Goal: Task Accomplishment & Management: Use online tool/utility

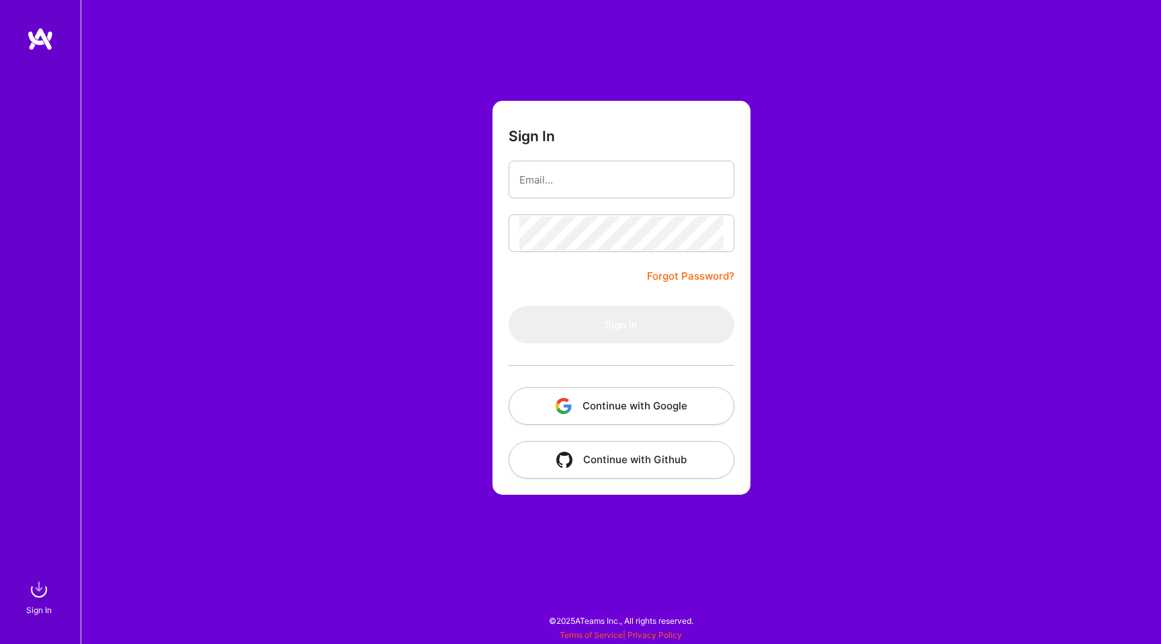
click at [657, 400] on button "Continue with Google" at bounding box center [622, 406] width 226 height 38
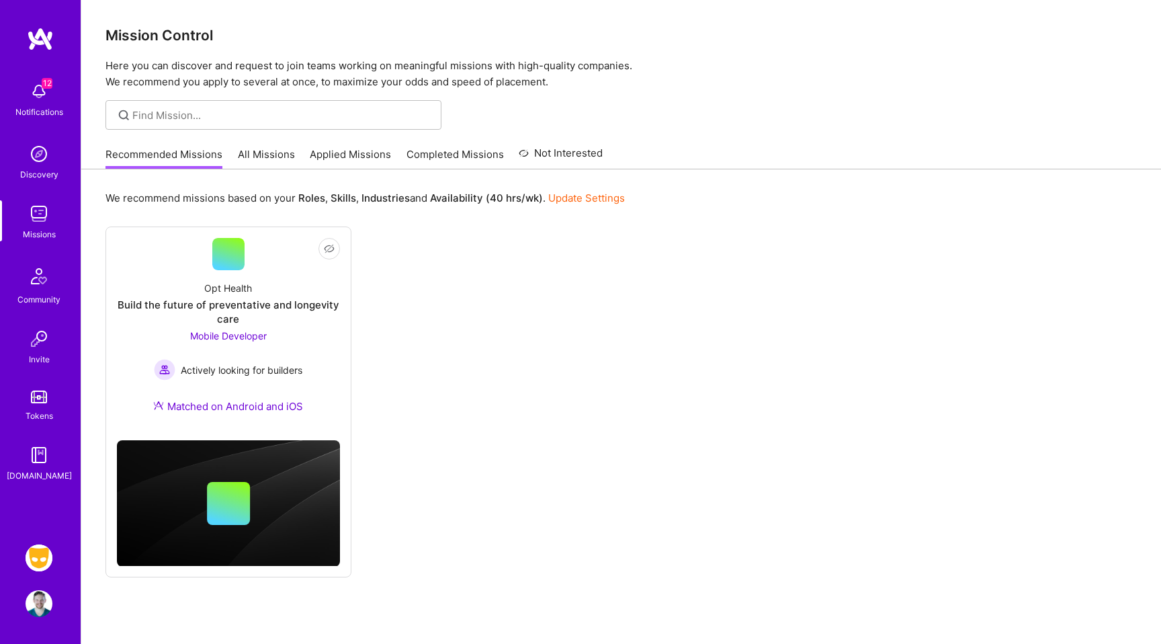
click at [46, 544] on link "Grindr: Mobile + BE + Cloud" at bounding box center [39, 557] width 34 height 27
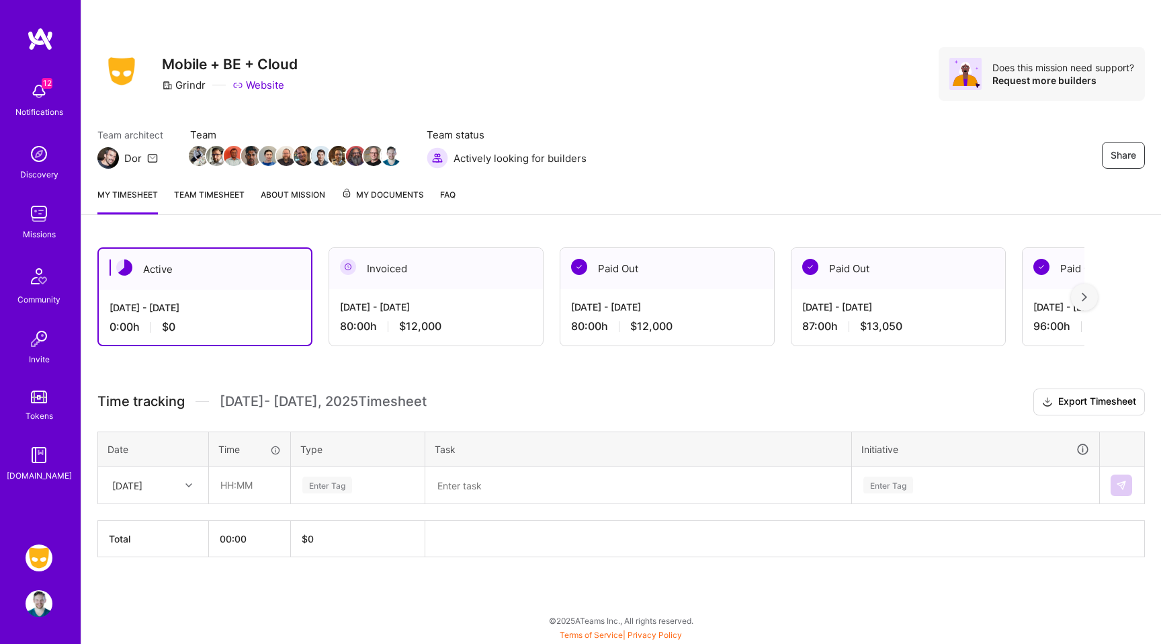
click at [189, 486] on icon at bounding box center [188, 485] width 7 height 7
click at [153, 519] on div "[DATE]" at bounding box center [153, 523] width 109 height 25
click at [235, 485] on input "text" at bounding box center [250, 485] width 80 height 36
type input "08:00"
type input "engi"
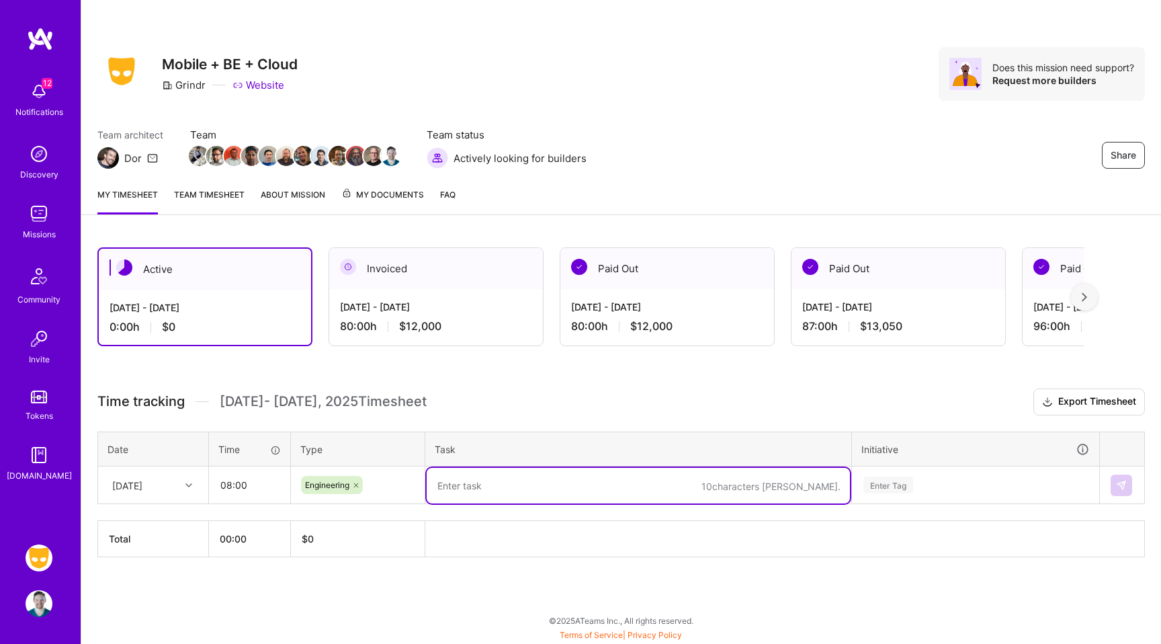
paste textarea "Y/T: Clean up on my large bottom sheet PR, analytics clean up. Working to get t…"
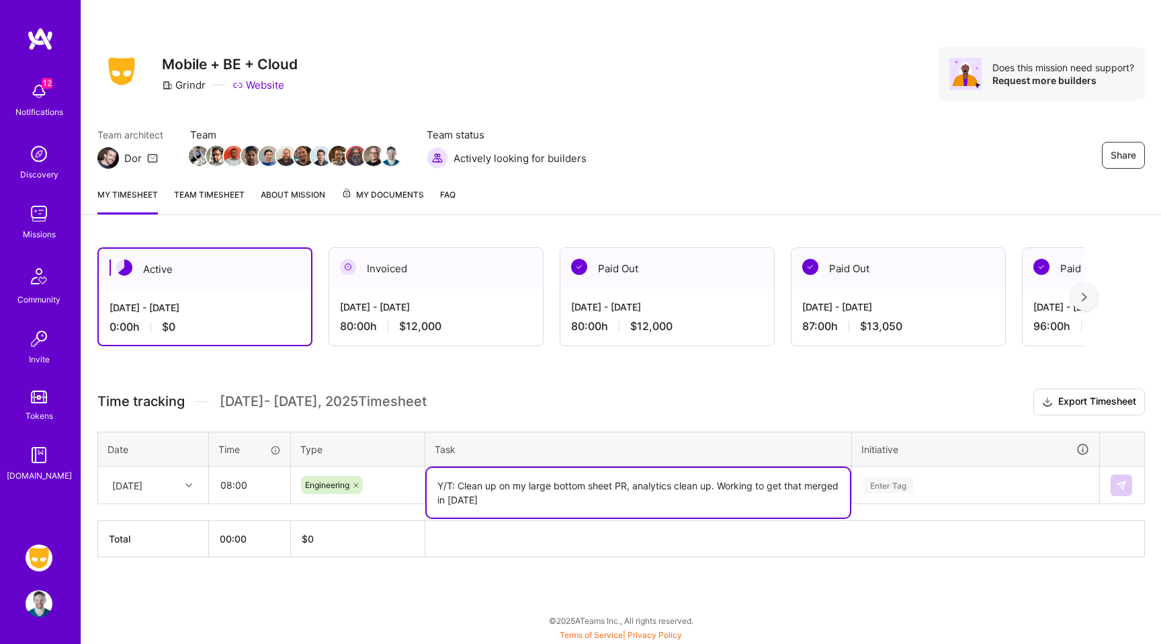
type textarea "Y/T: Clean up on my large bottom sheet PR, analytics clean up. Working to get t…"
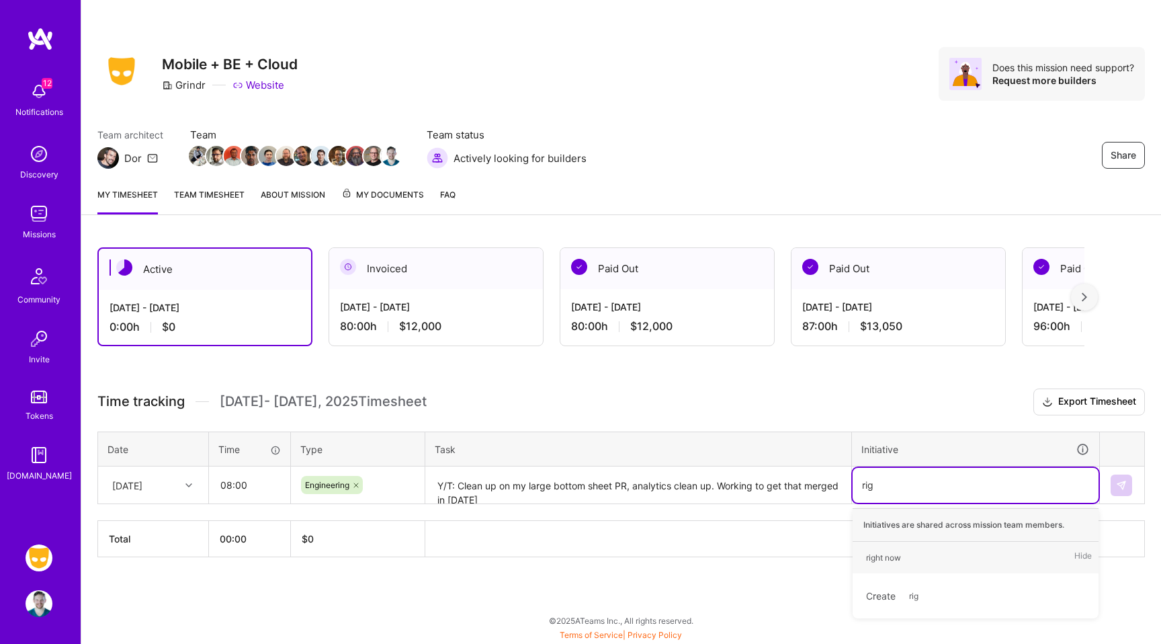
type input "righ"
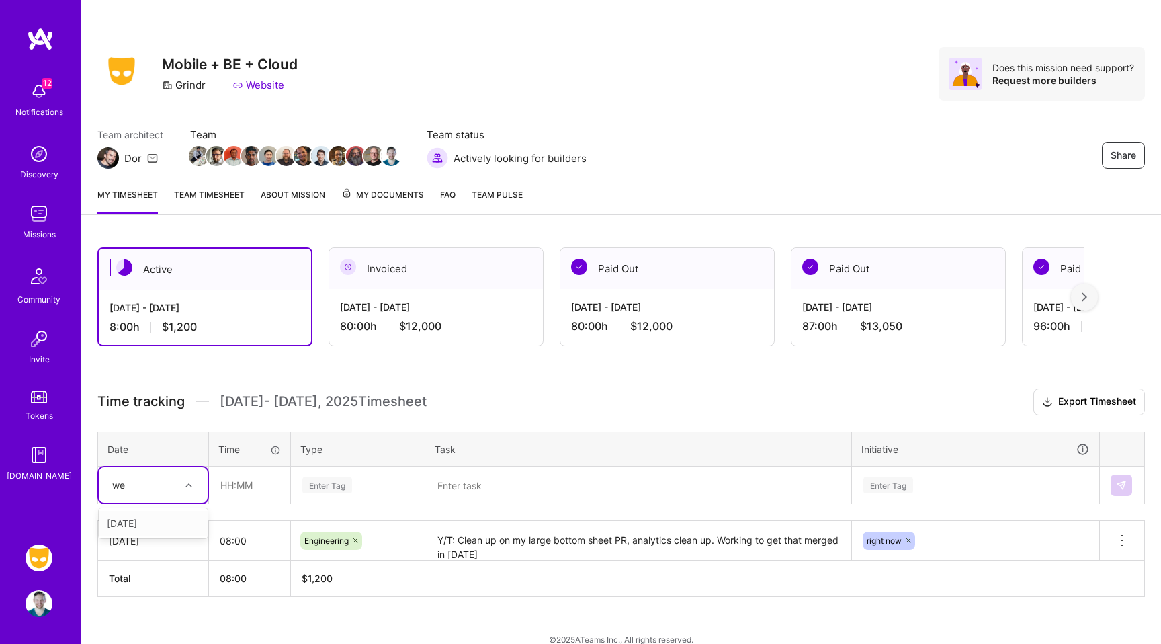
type input "wed"
type input "08:00"
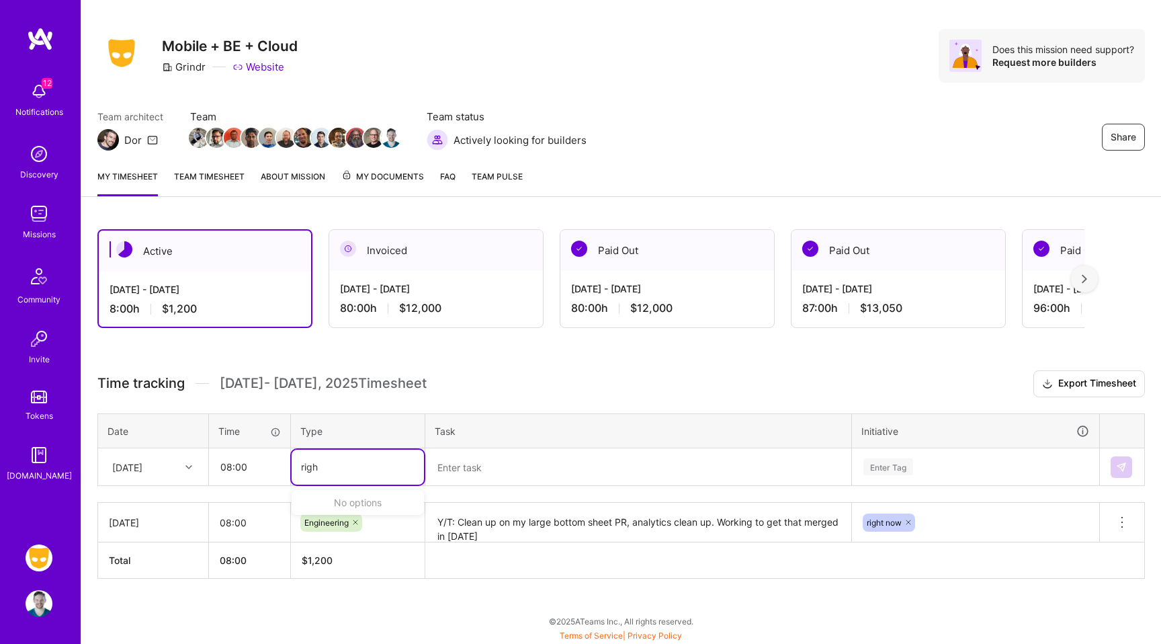
type input "righ"
type input "engi"
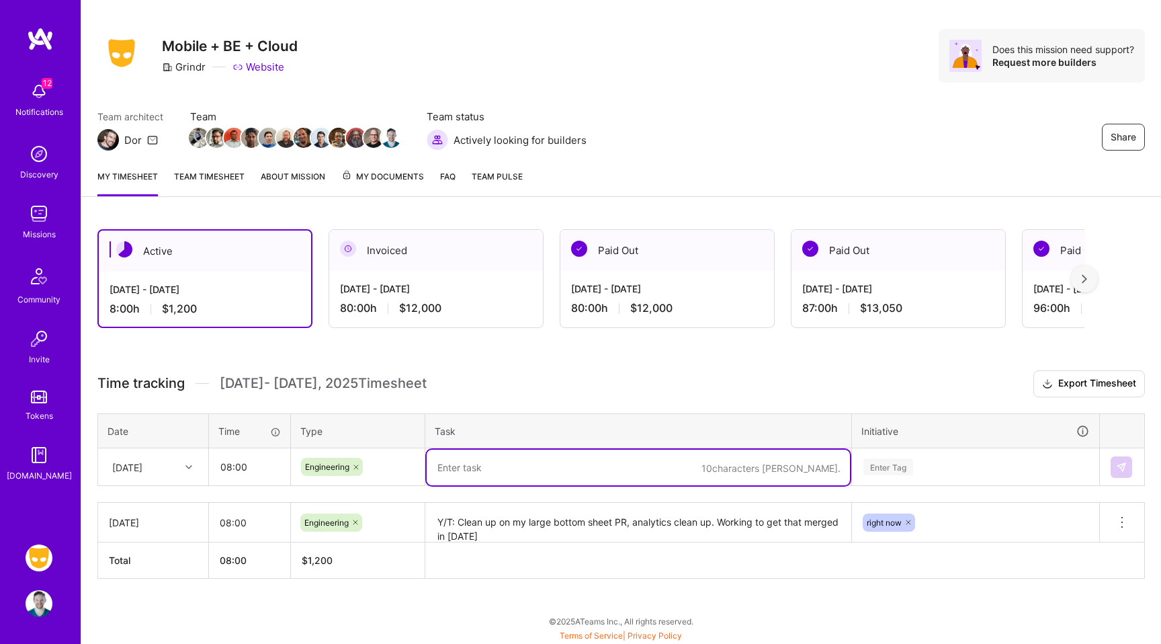
click at [630, 462] on textarea at bounding box center [638, 468] width 423 height 36
type textarea "Worked"
type textarea "Closed bottom sheet pr, updates to analytics"
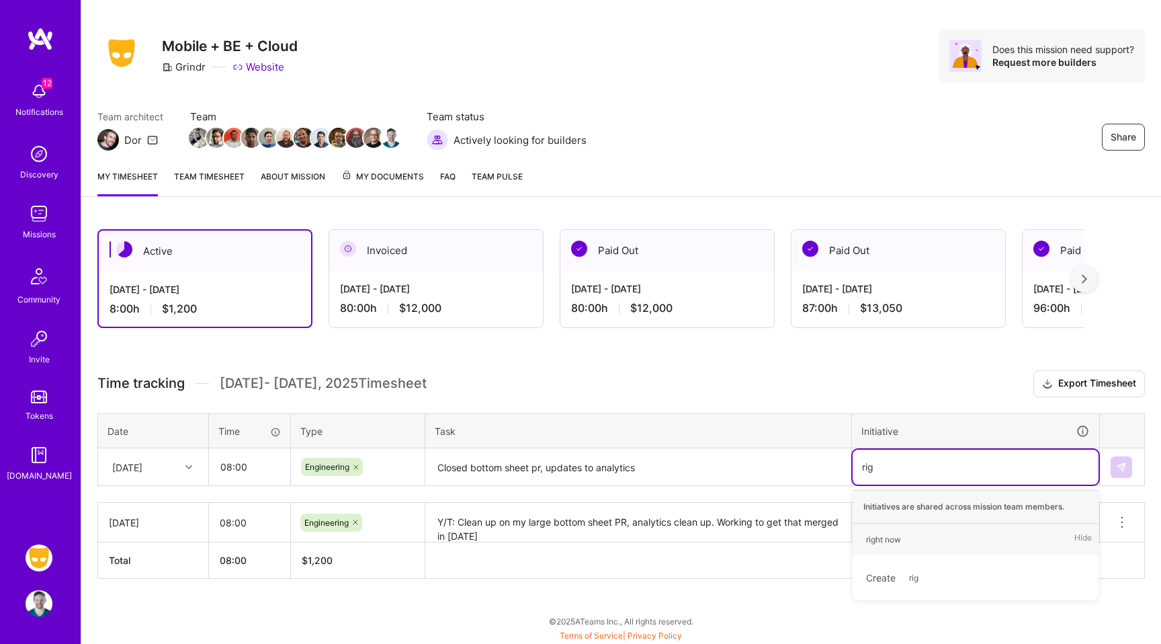
type input "righ"
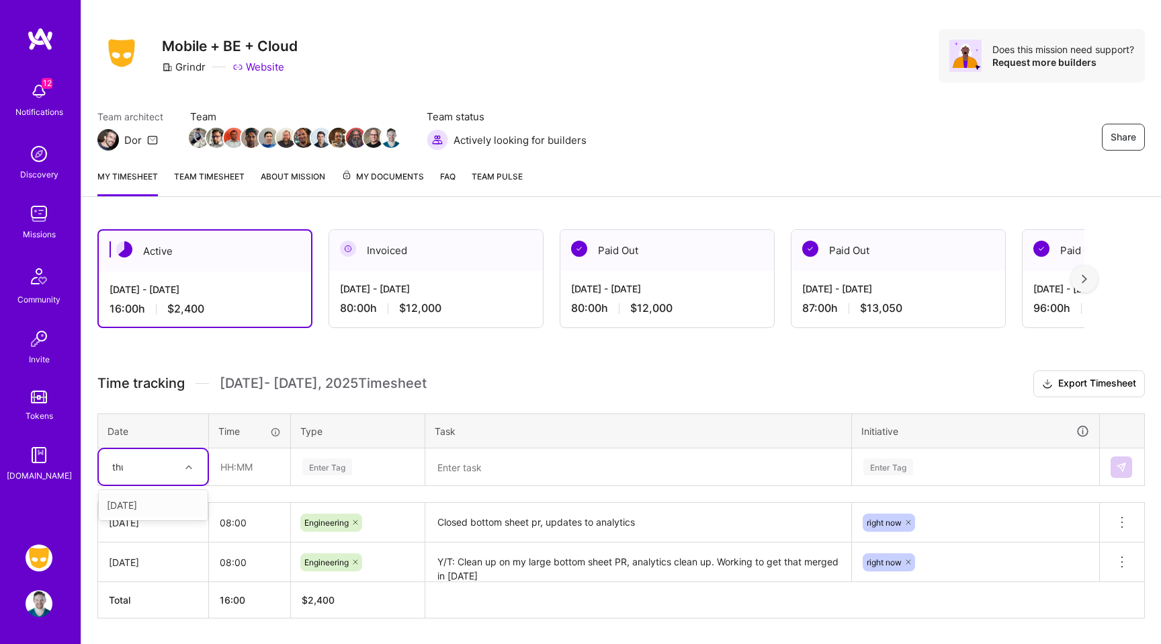
type input "thur"
type input "08:00"
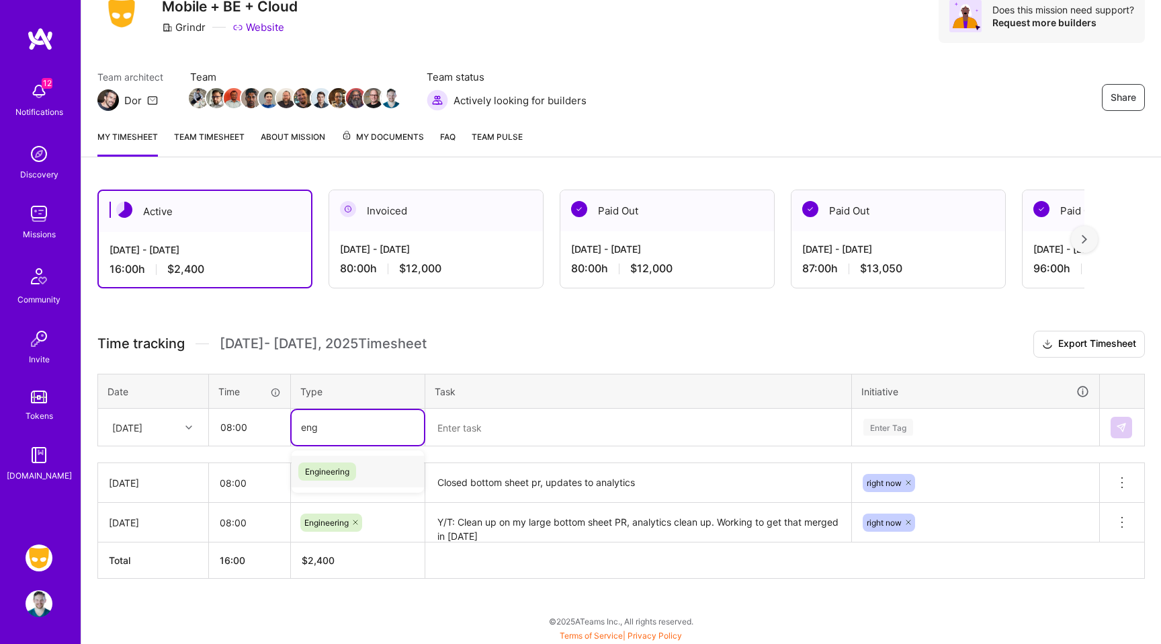
type input "engi"
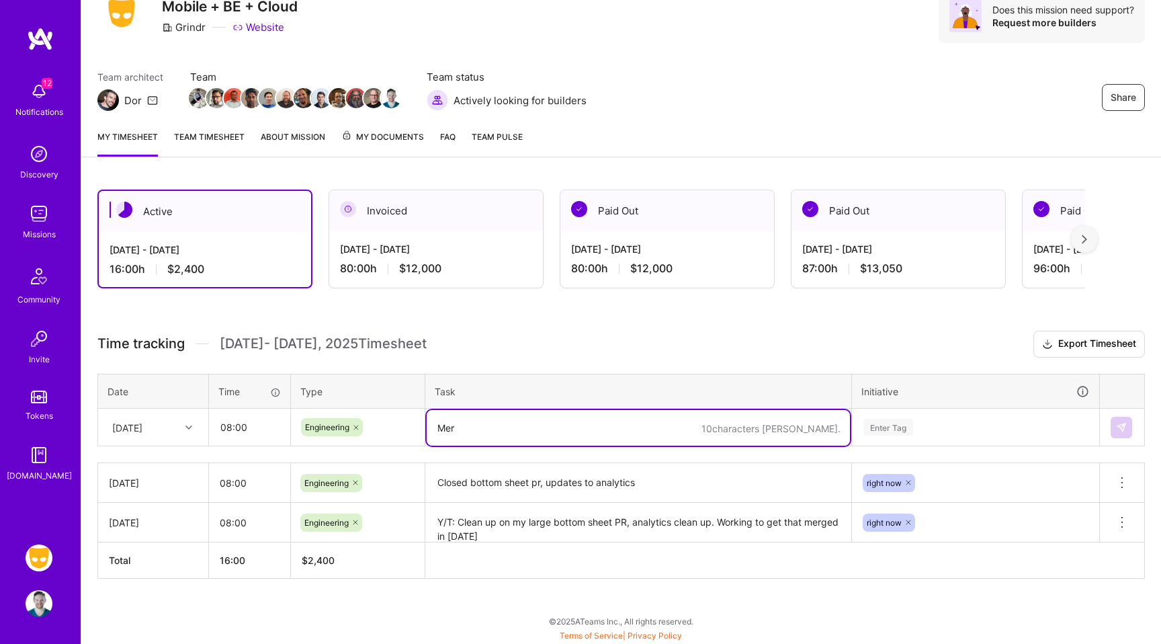
type textarea "Merg"
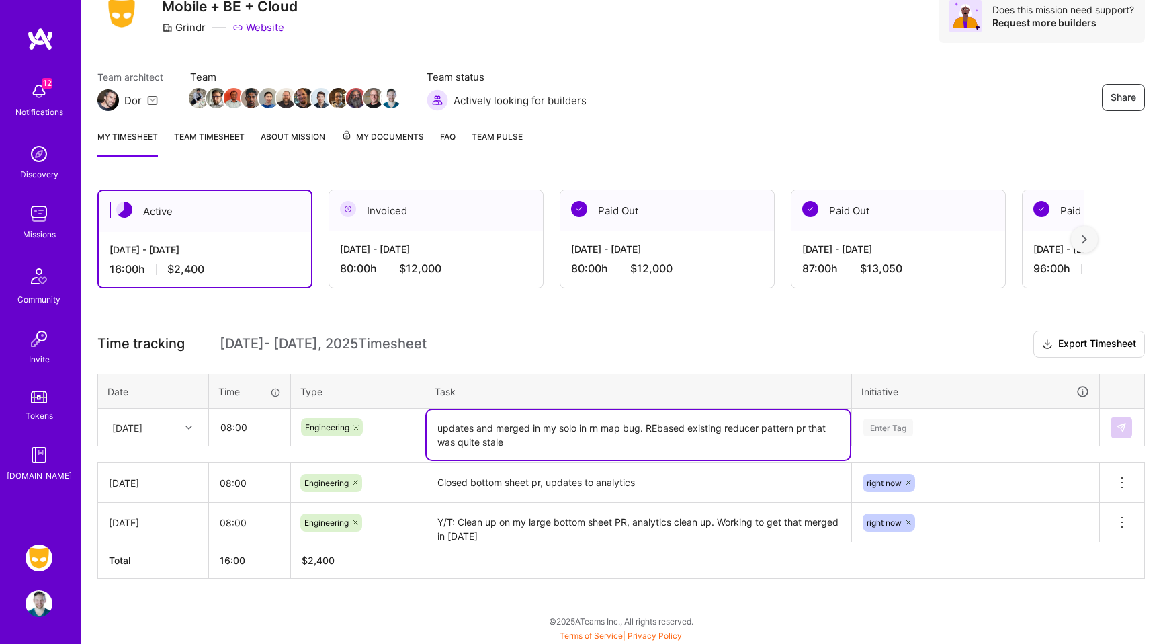
type textarea "updates and merged in my solo in rn map bug. REbased existing reducer pattern p…"
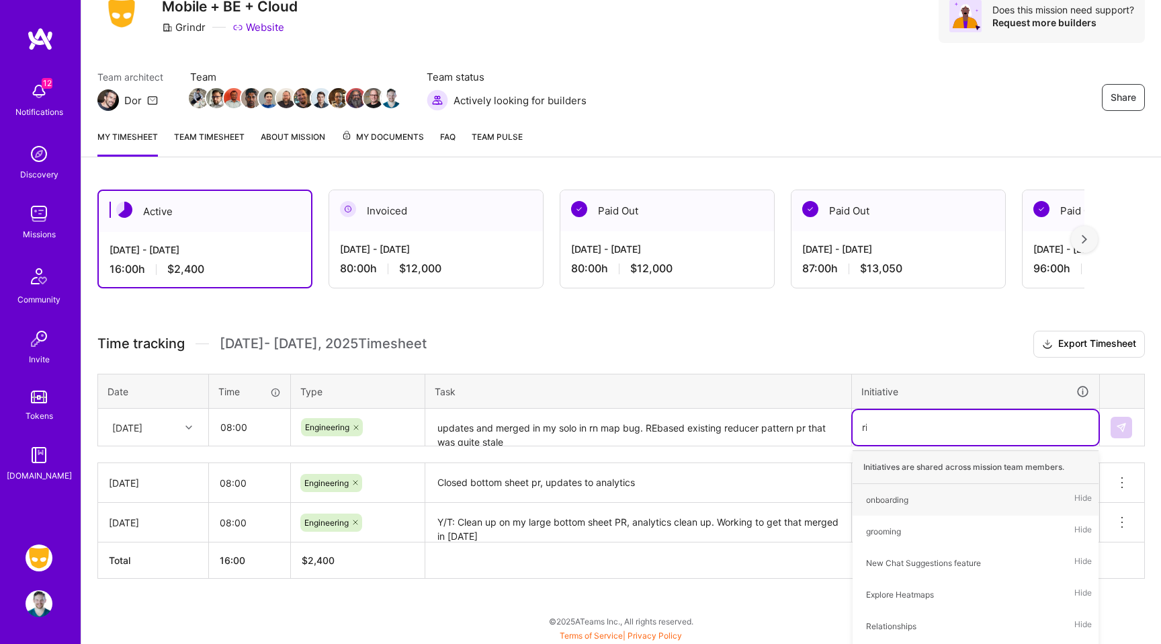
type input "righ"
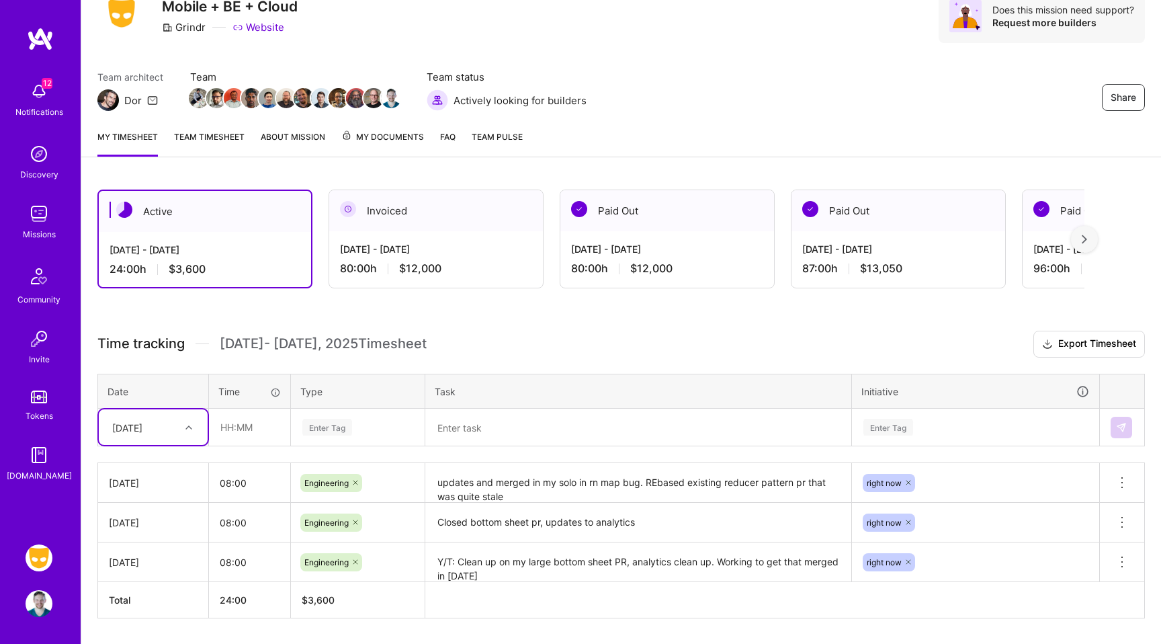
type input "t"
type input "frid"
type input "08:00"
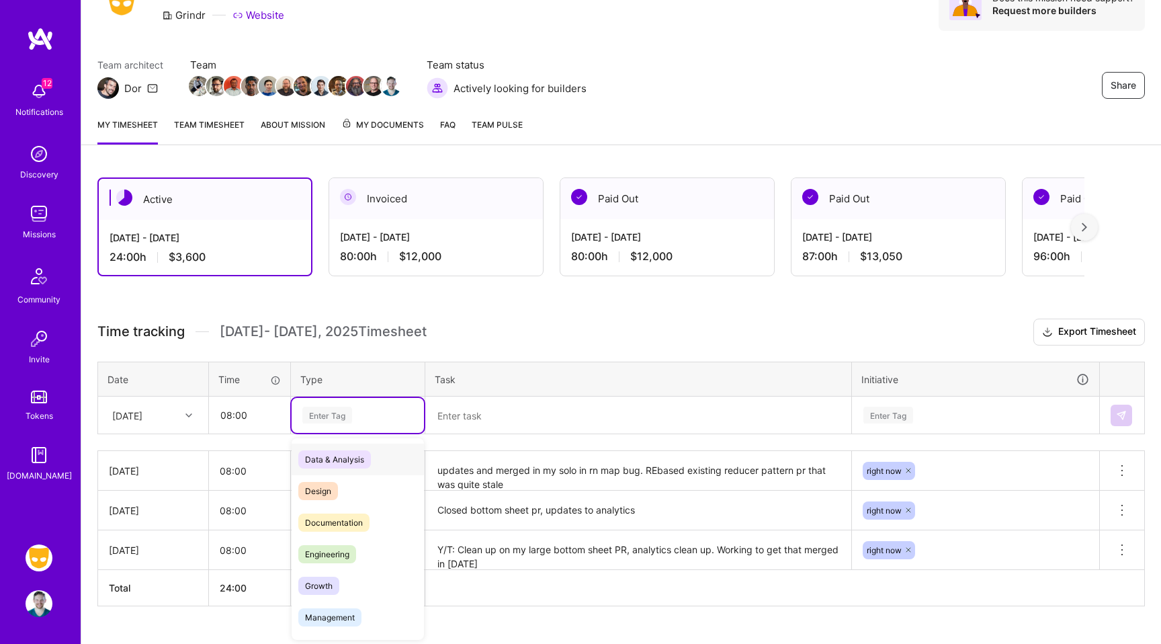
scroll to position [71, 0]
type input "righ"
type input "engi"
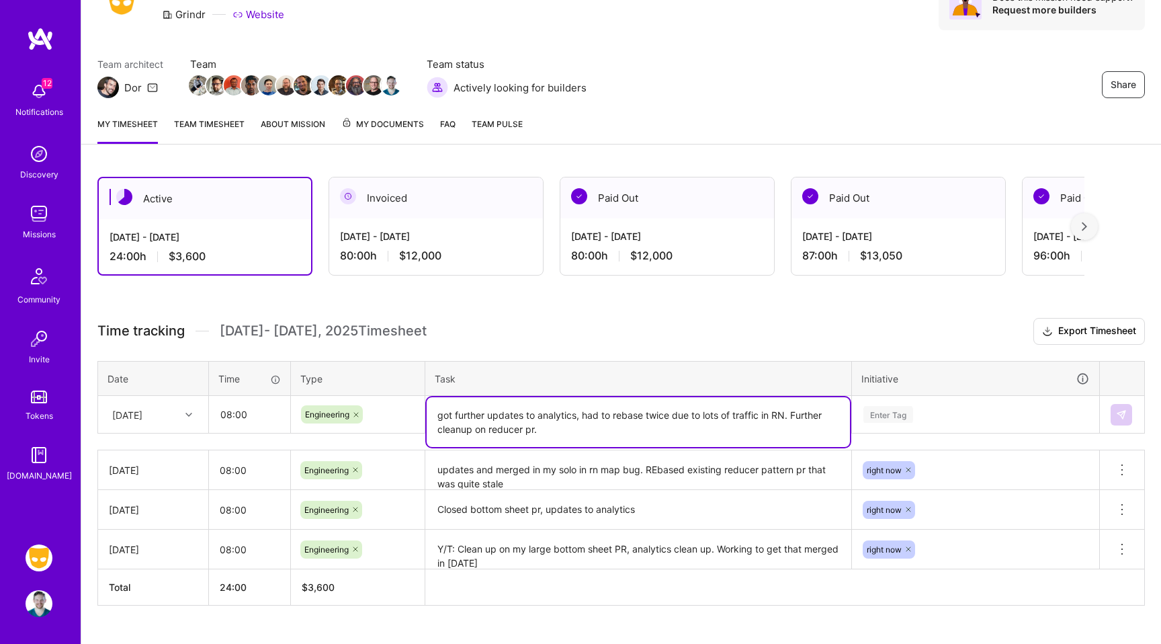
type textarea "got further updates to analytics, had to rebase twice due to lots of traffic in…"
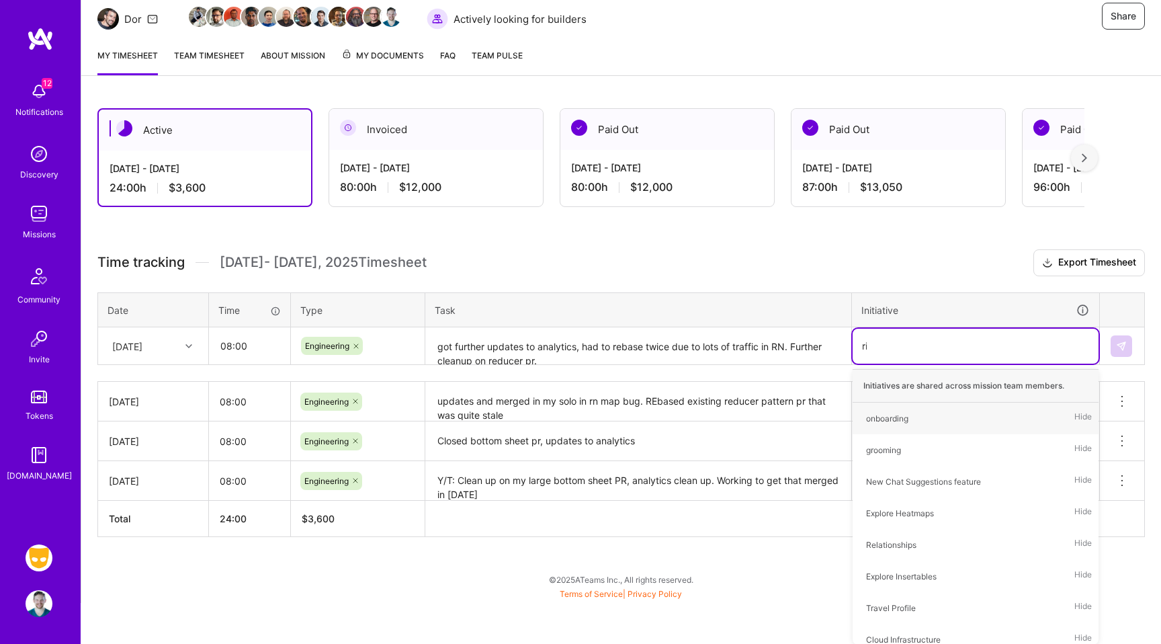
scroll to position [97, 0]
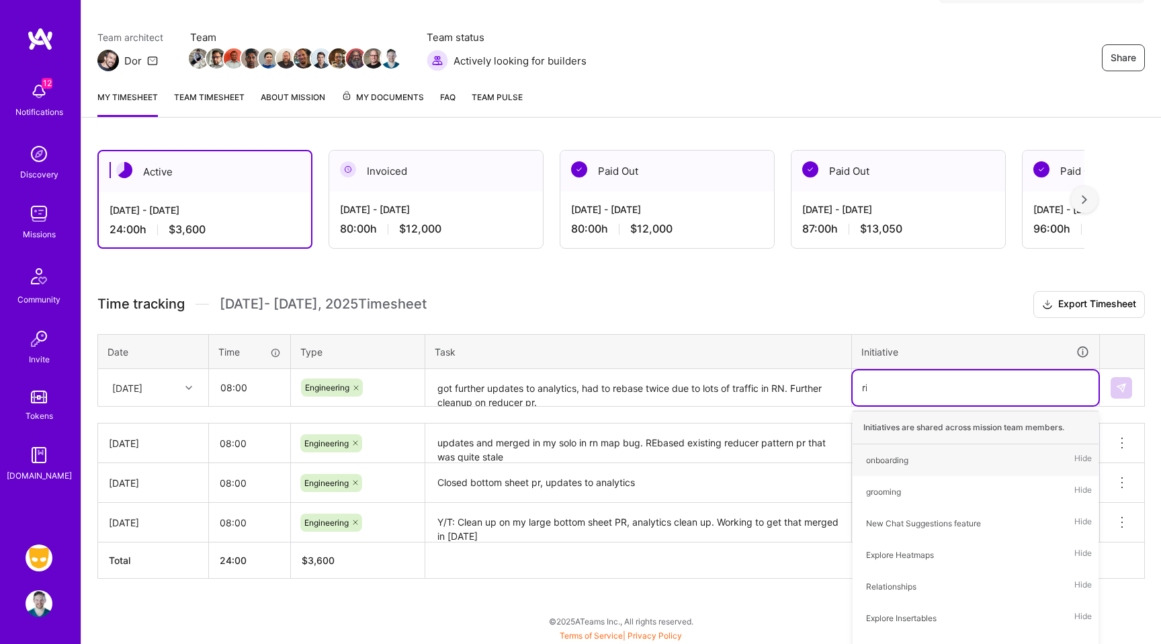
type input "righ"
